Goal: Check status: Check status

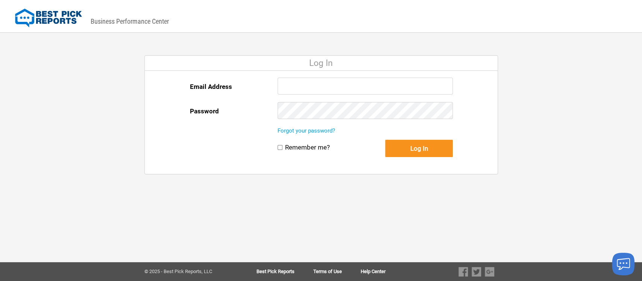
type input "llevine@bestpickreports.com"
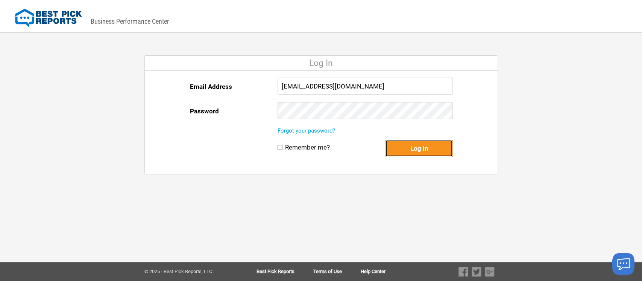
click at [423, 152] on button "Log In" at bounding box center [419, 148] width 68 height 17
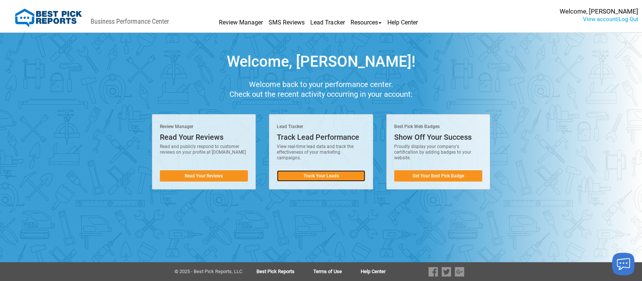
click at [328, 170] on link "Track Your Leads" at bounding box center [321, 175] width 88 height 11
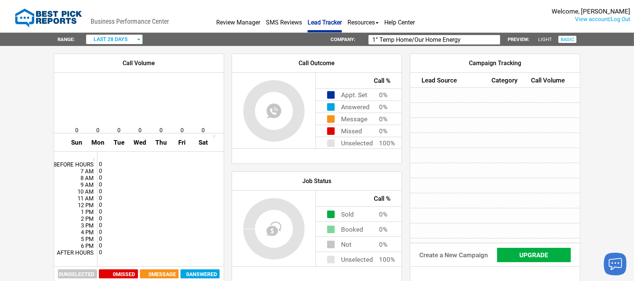
click at [475, 41] on input "1° Temp Home/Our Home Energy" at bounding box center [435, 39] width 132 height 9
type input "1"
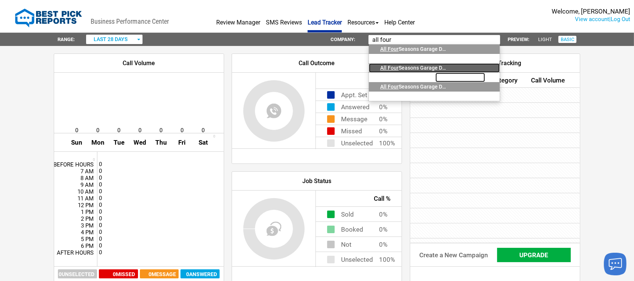
click at [416, 63] on div "All Four Seasons Garage Doors, Inc." at bounding box center [413, 67] width 66 height 9
type input "All Four Seasons Garage Doors, Inc."
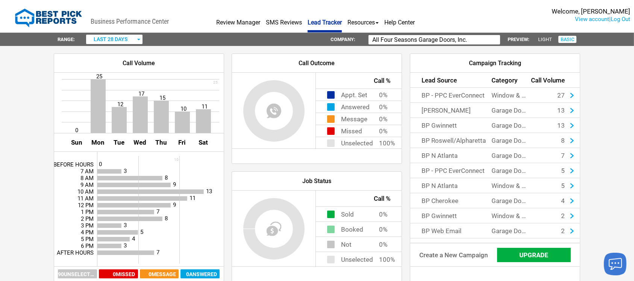
click at [139, 40] on span "button" at bounding box center [138, 40] width 3 height 2
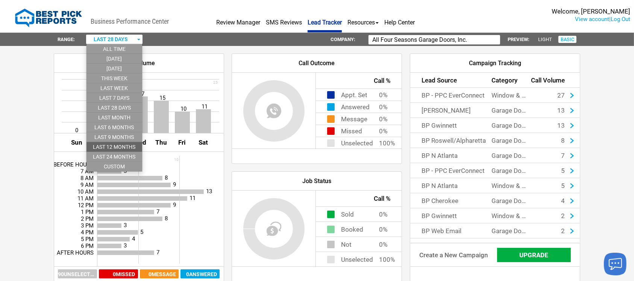
click at [126, 143] on li "last 12 months" at bounding box center [114, 147] width 56 height 10
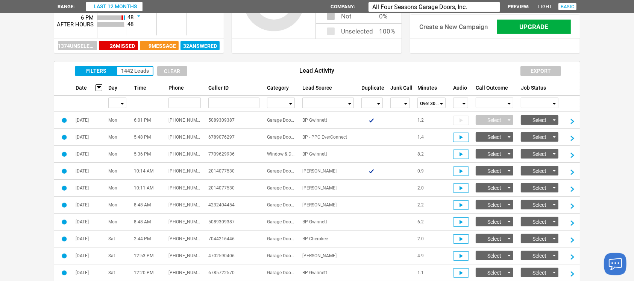
scroll to position [218, 0]
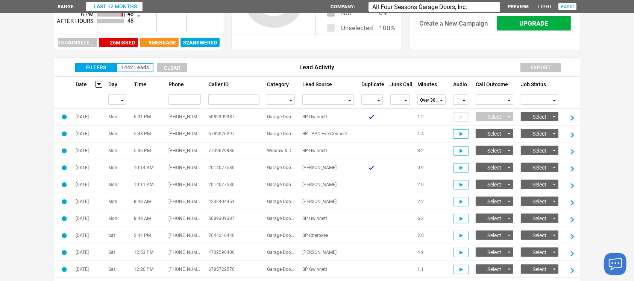
click at [379, 101] on div "button" at bounding box center [378, 100] width 4 height 11
click at [373, 131] on li "No" at bounding box center [372, 128] width 21 height 10
click at [407, 99] on div "button" at bounding box center [406, 100] width 4 height 11
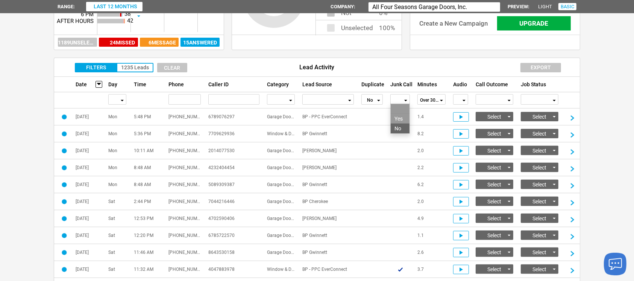
click at [404, 127] on li "No" at bounding box center [400, 128] width 19 height 10
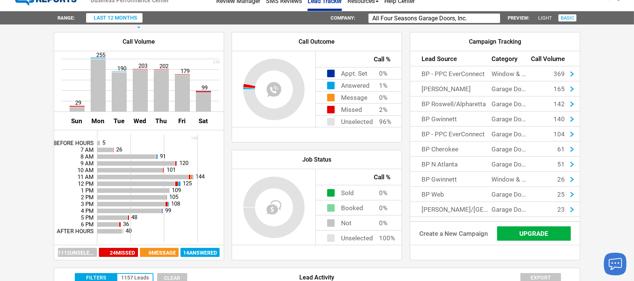
scroll to position [0, 0]
